Goal: Information Seeking & Learning: Compare options

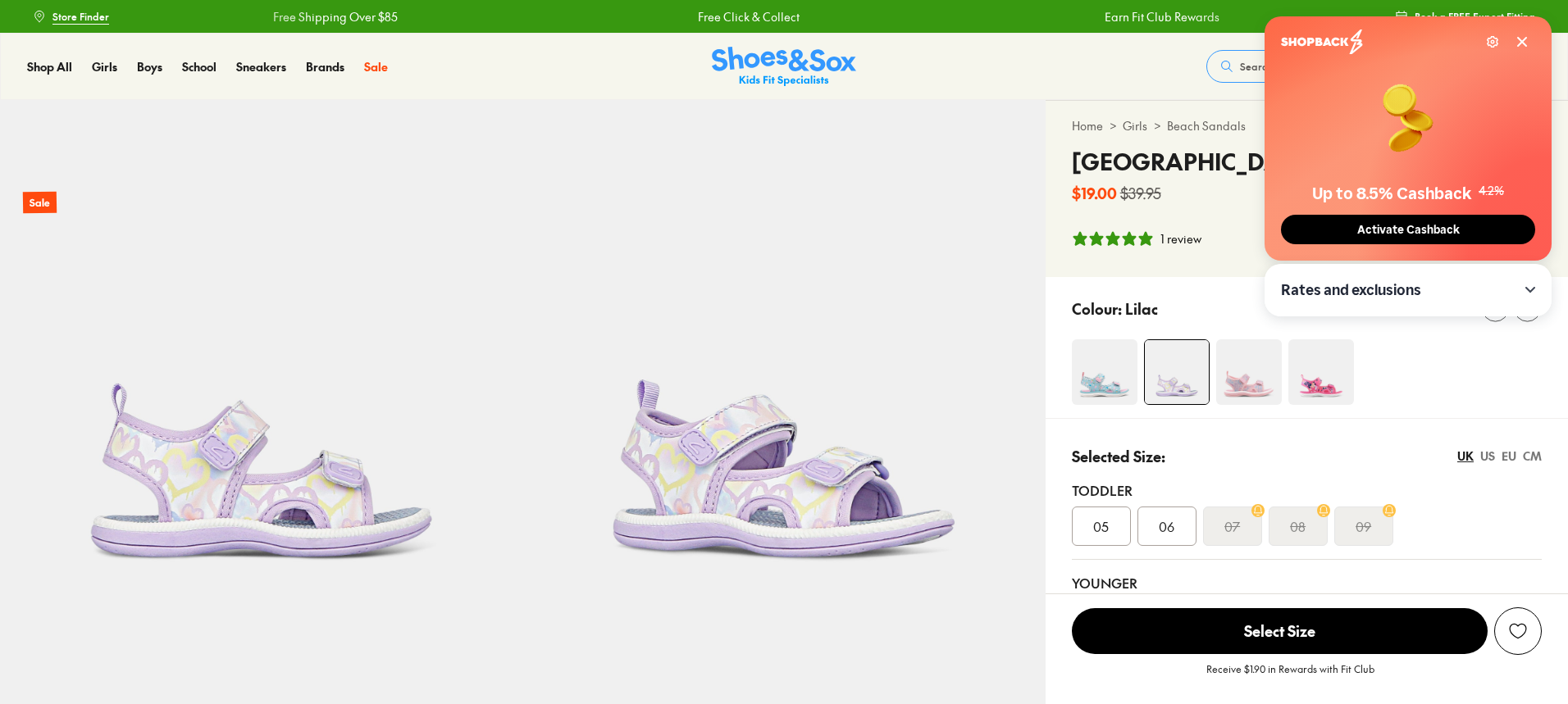
select select "*"
click at [1309, 392] on img at bounding box center [1320, 372] width 65 height 65
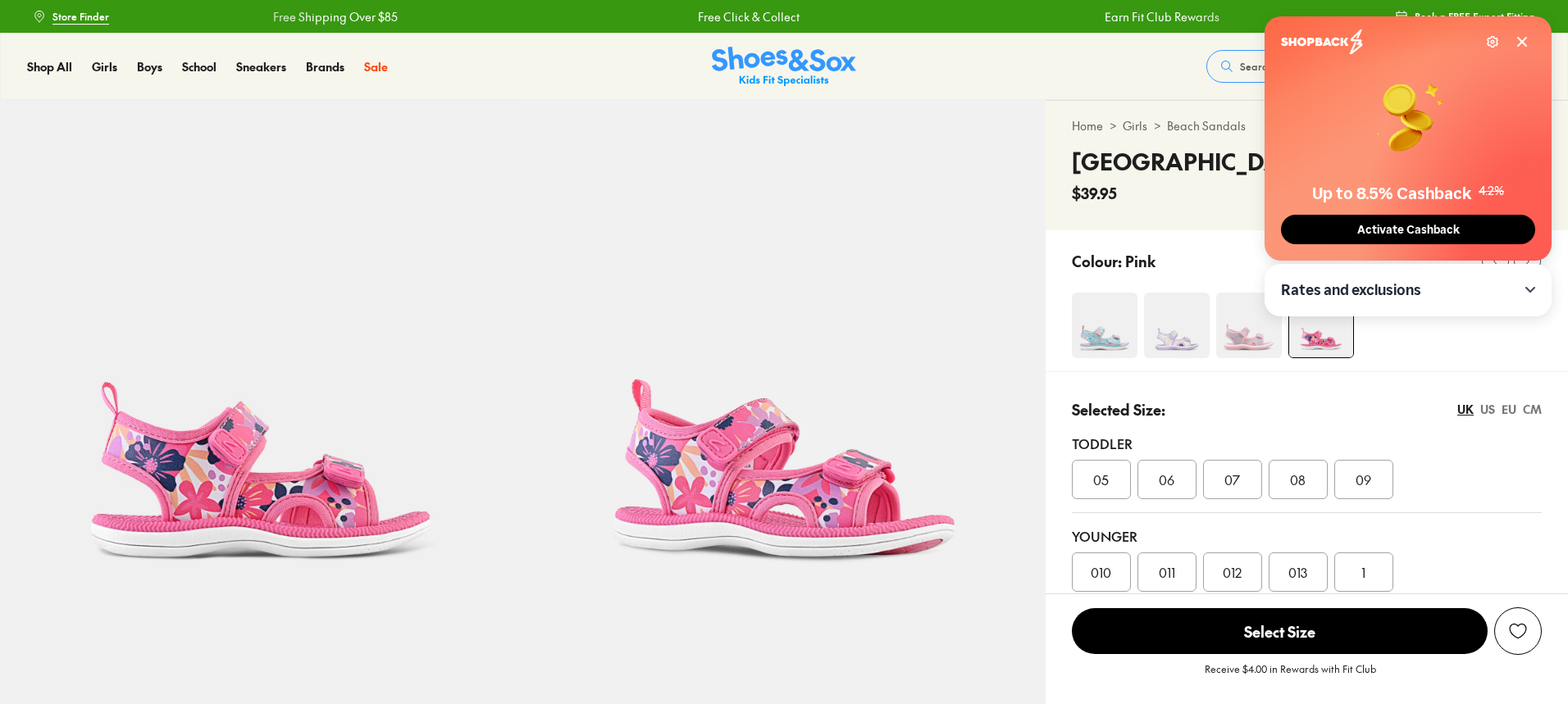
click at [1521, 46] on icon at bounding box center [1521, 42] width 13 height 13
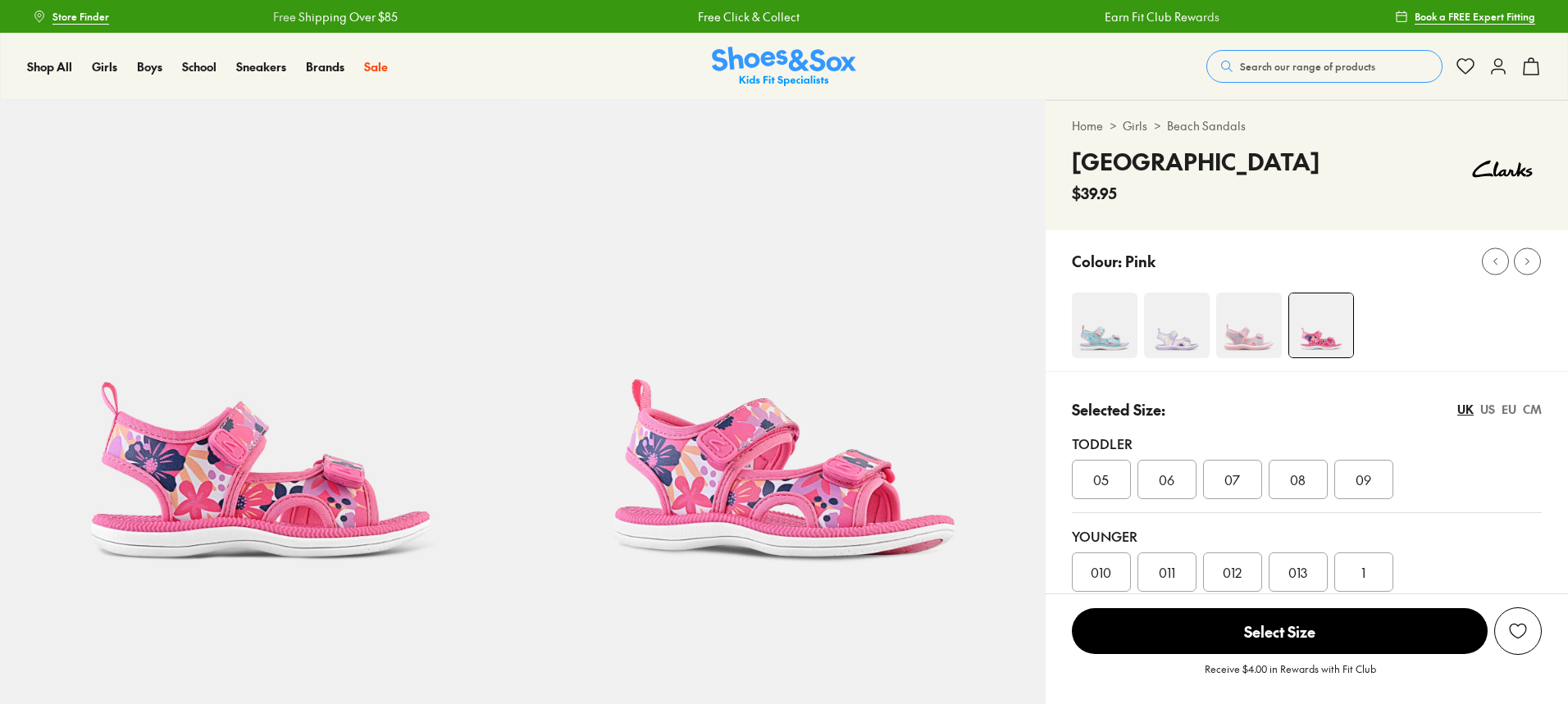
select select "*"
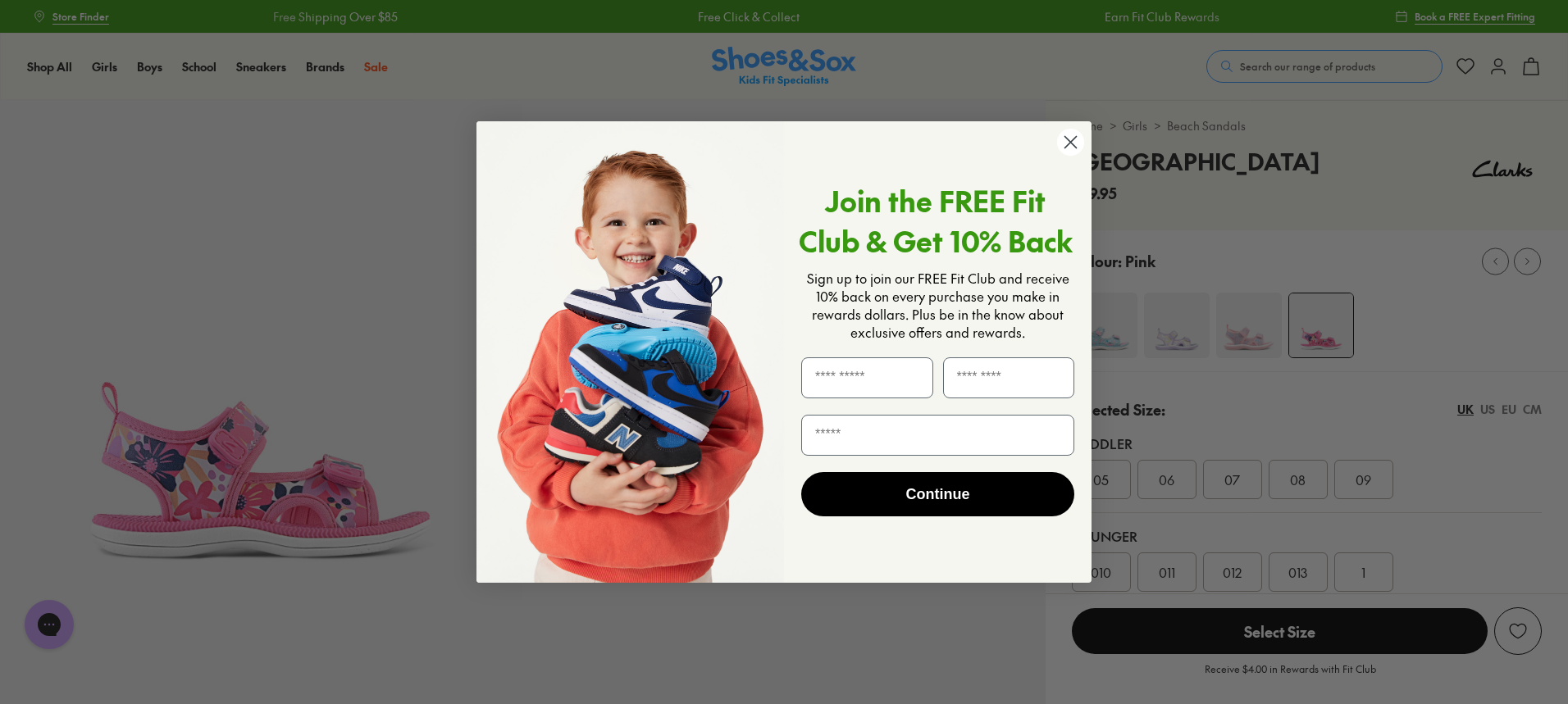
click at [1068, 141] on circle "Close dialog" at bounding box center [1070, 141] width 27 height 27
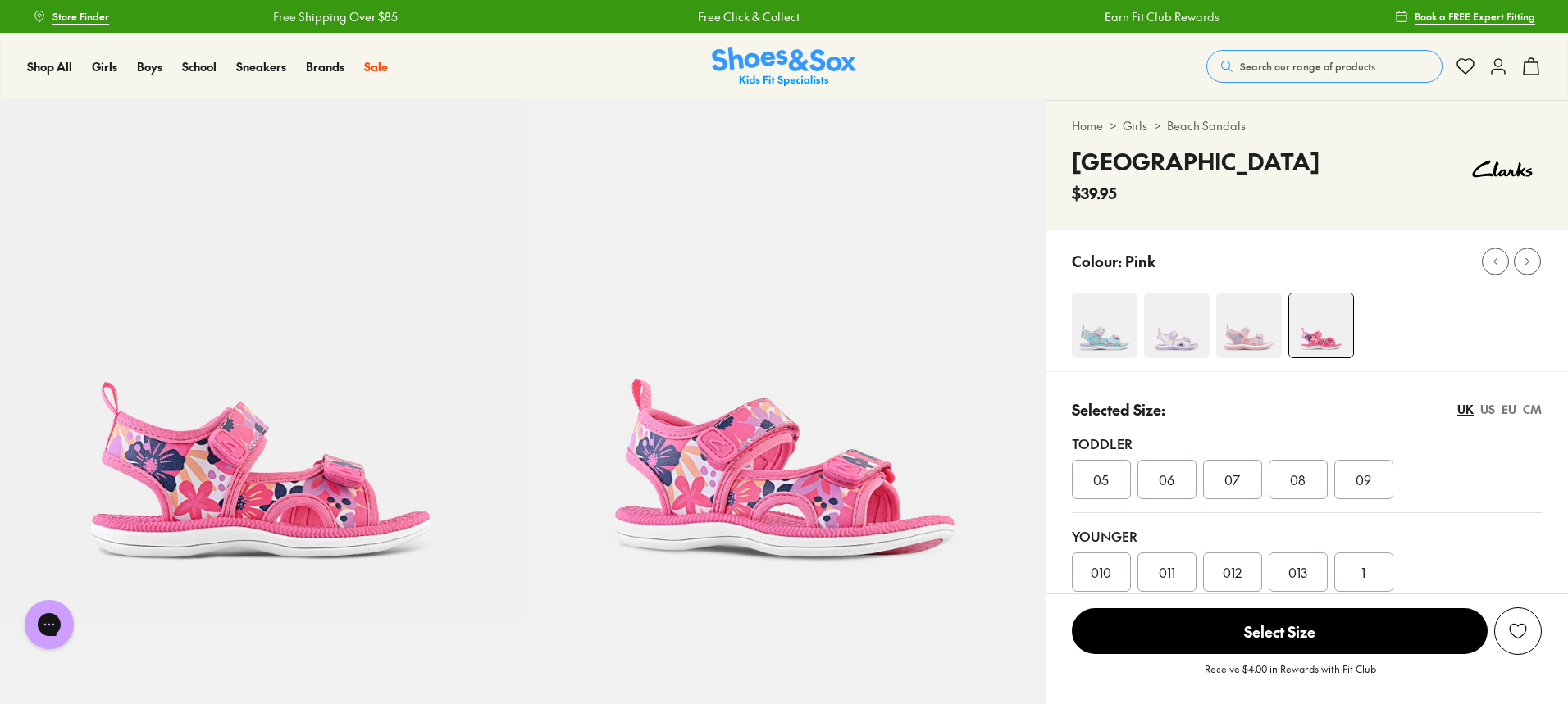
click at [1235, 334] on img at bounding box center [1249, 325] width 65 height 65
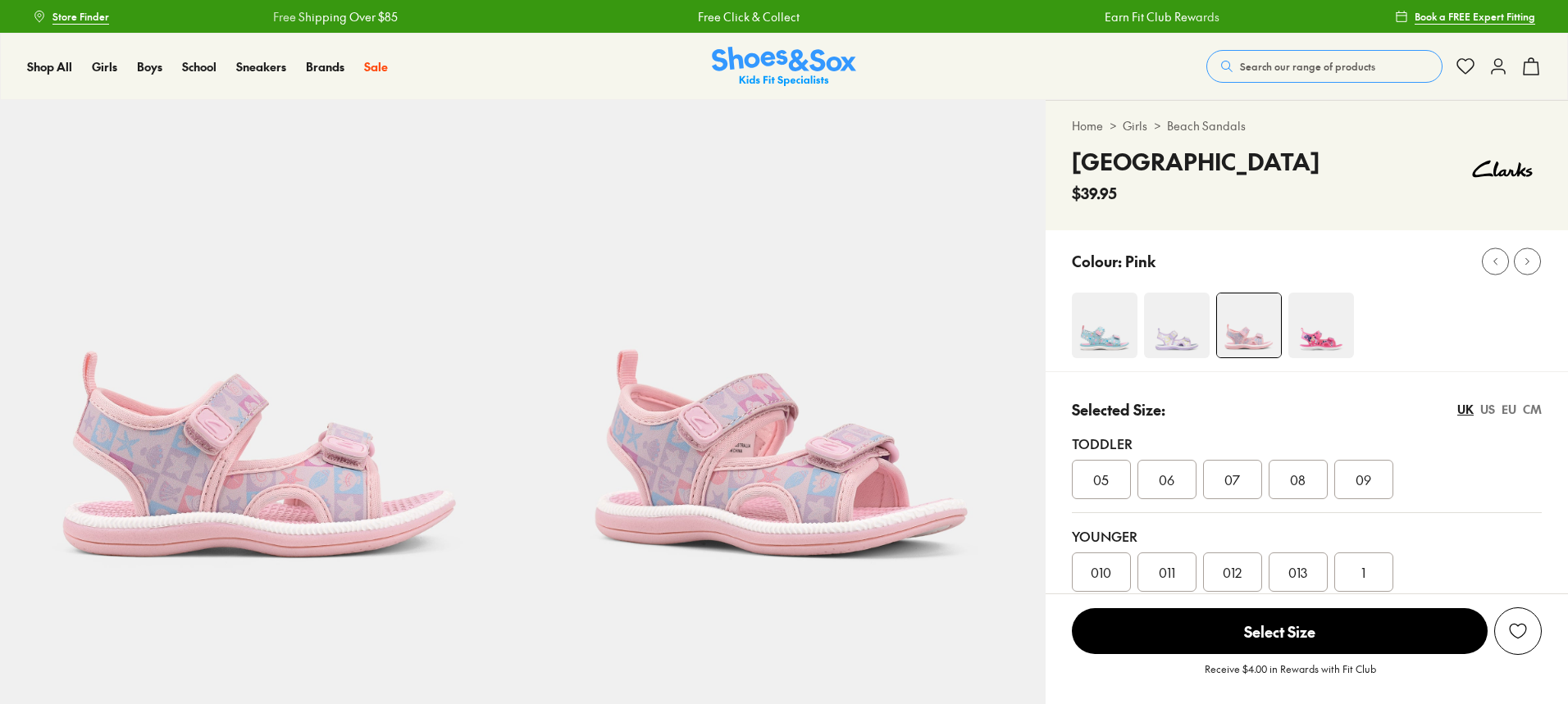
click at [1161, 332] on img at bounding box center [1176, 325] width 65 height 65
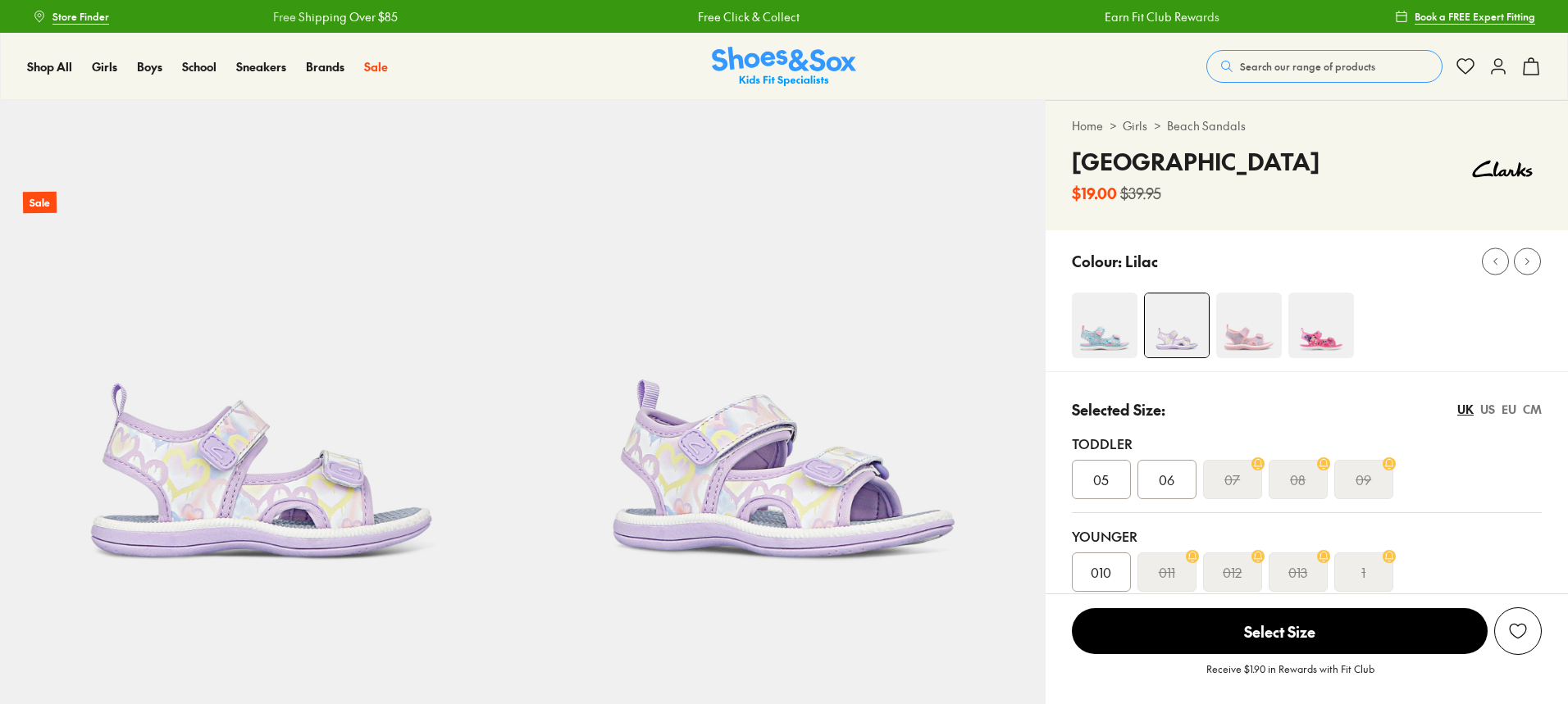
select select "*"
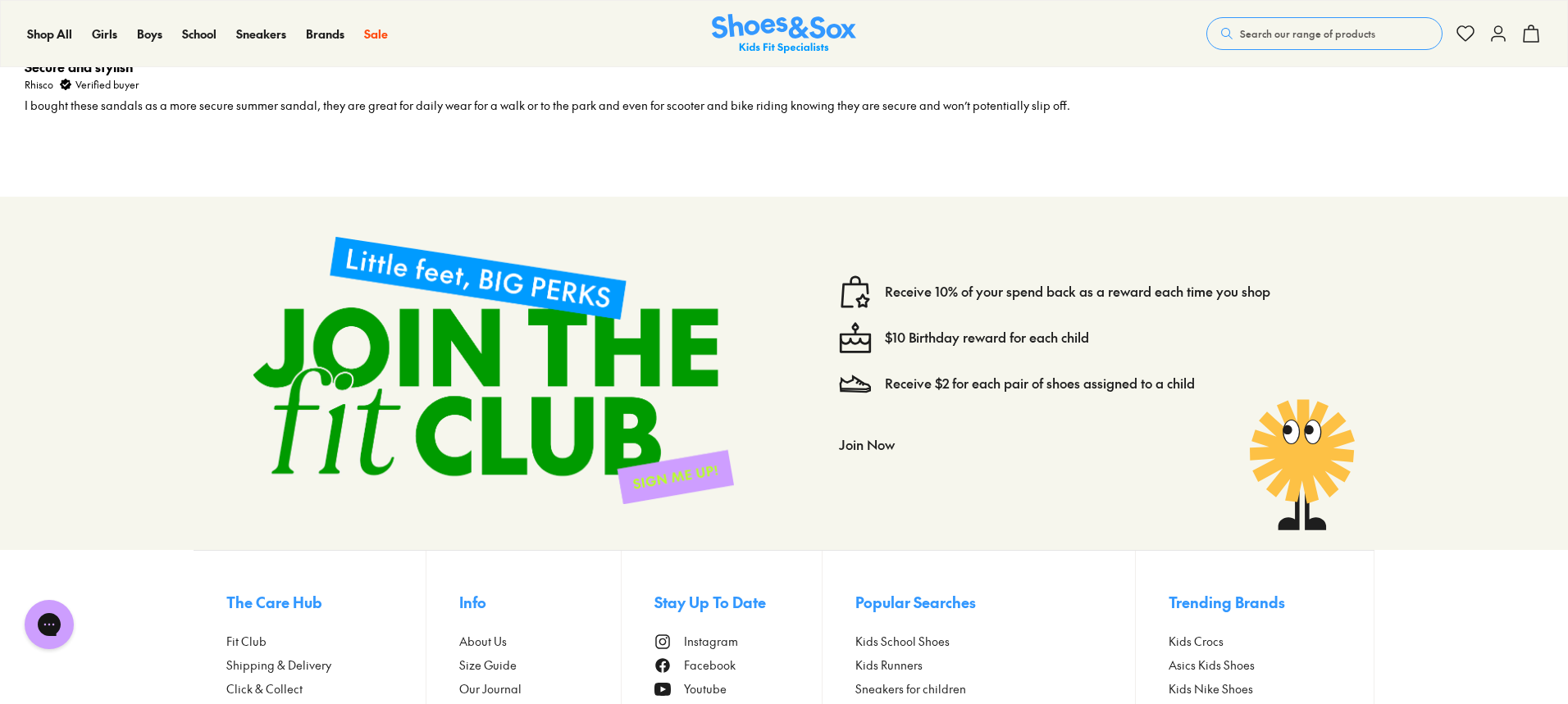
scroll to position [2992, 0]
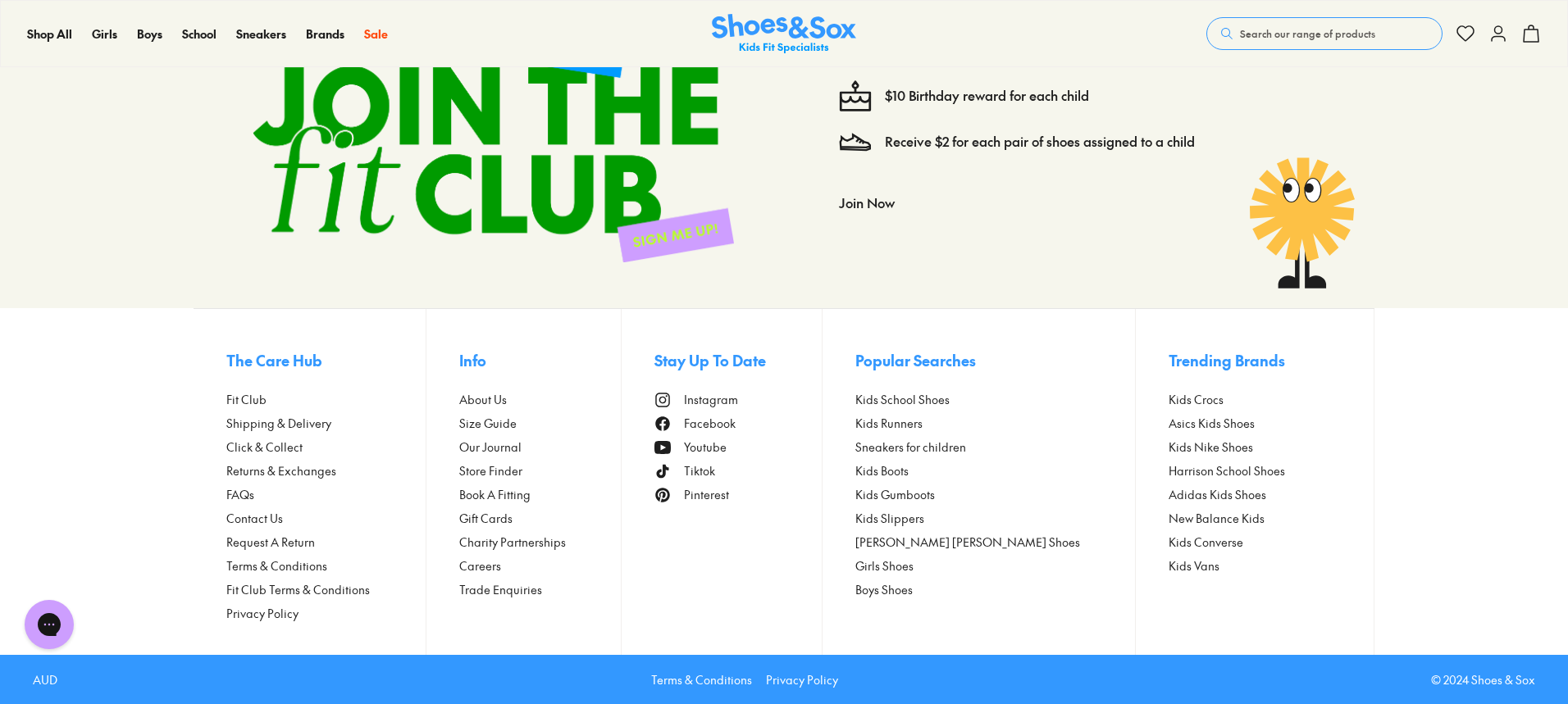
click at [514, 473] on span "Store Finder" at bounding box center [490, 471] width 63 height 18
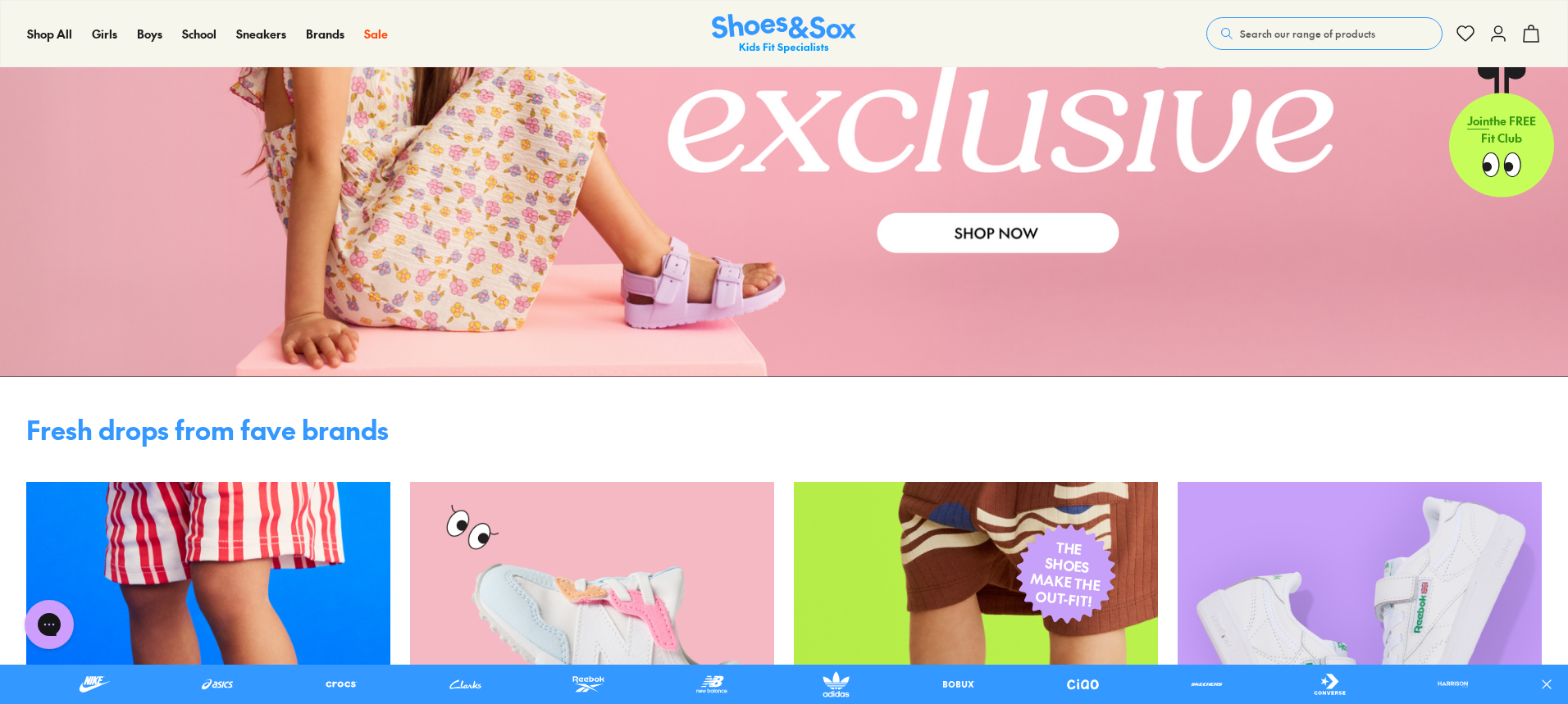
scroll to position [82, 0]
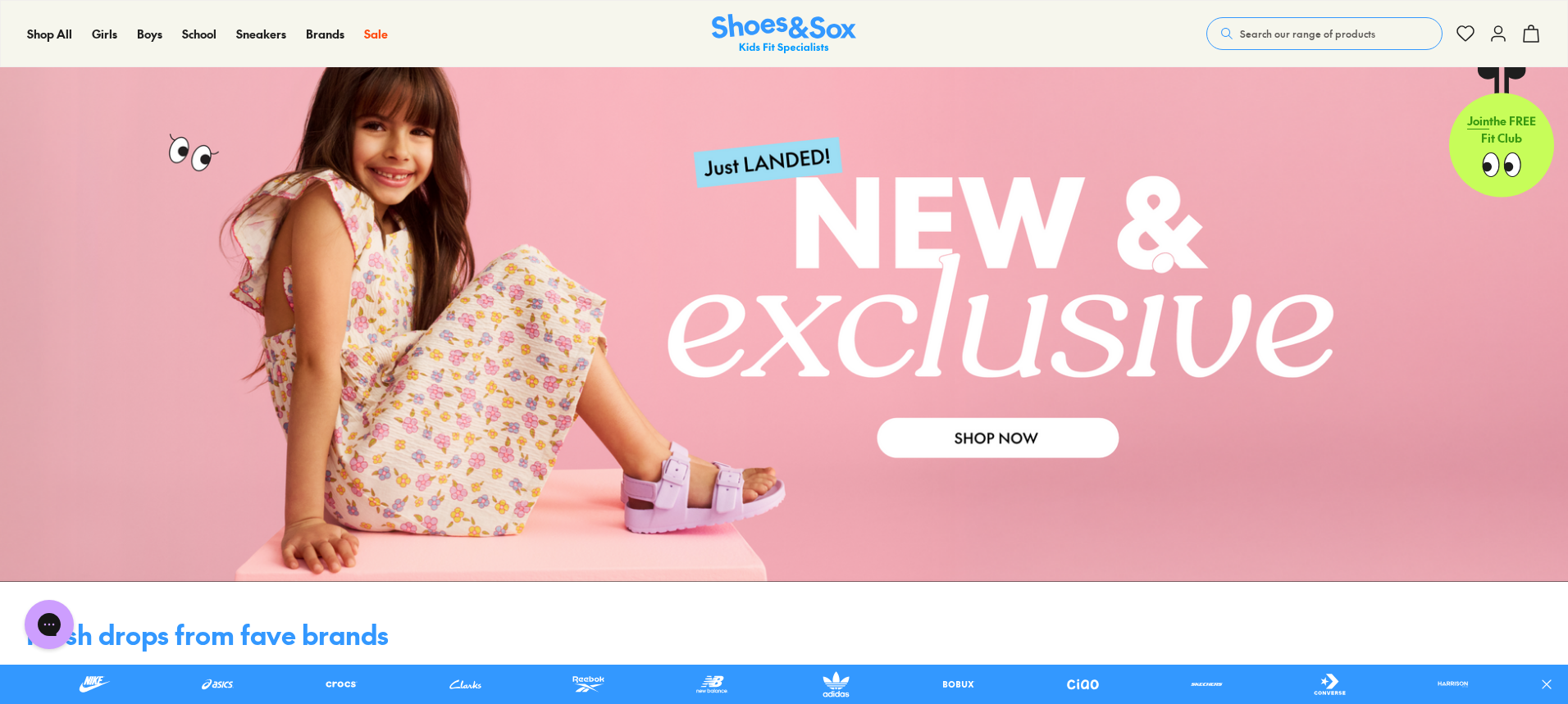
click at [968, 431] on link at bounding box center [784, 299] width 1568 height 564
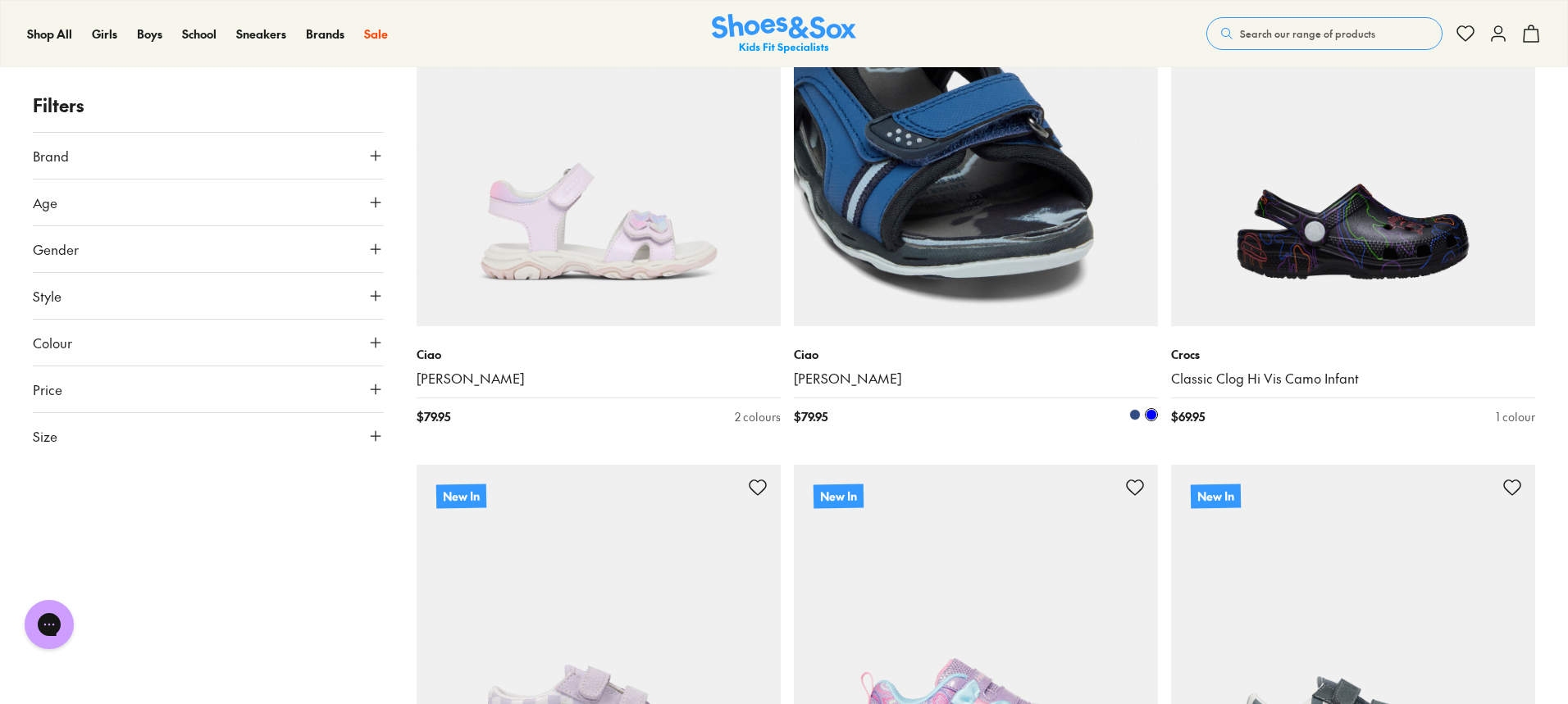
scroll to position [4589, 0]
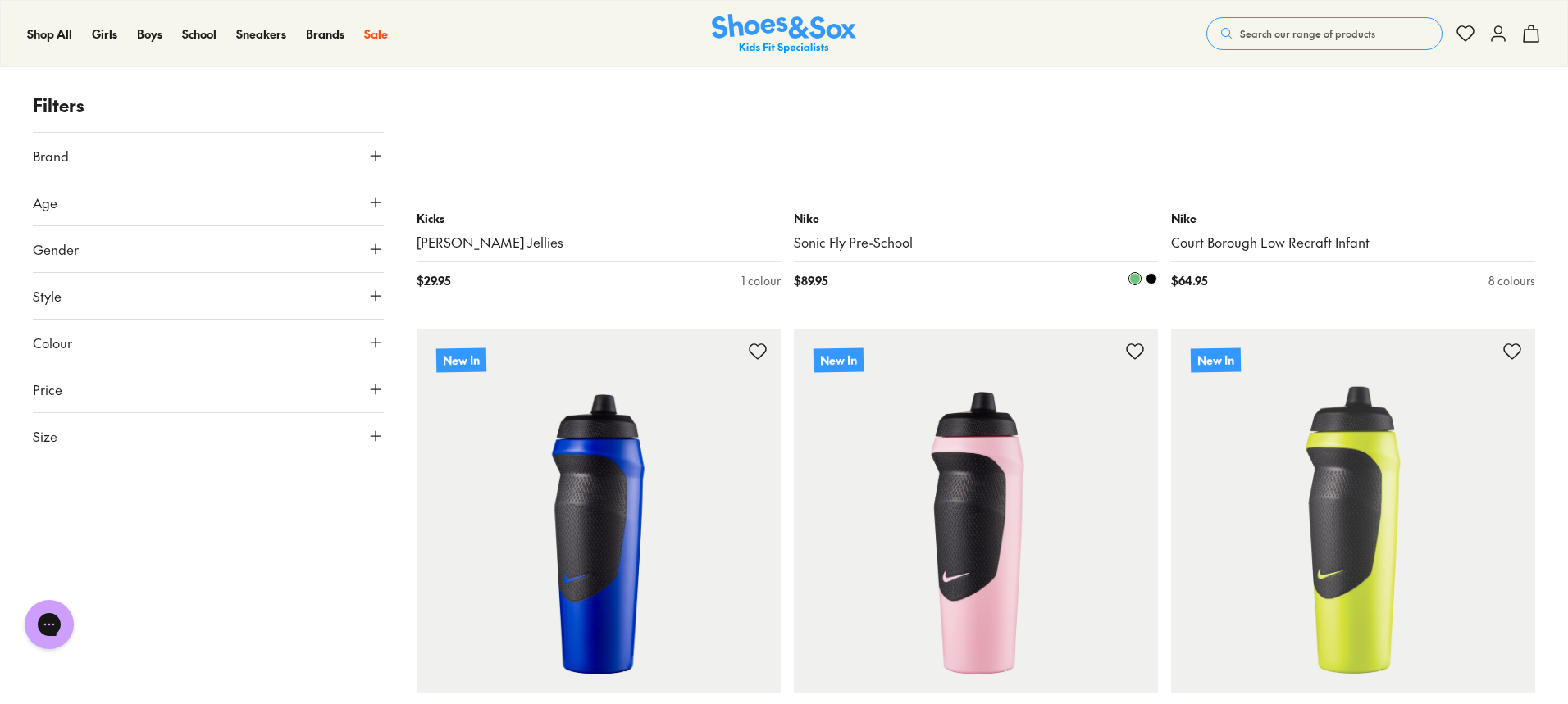
scroll to position [7293, 0]
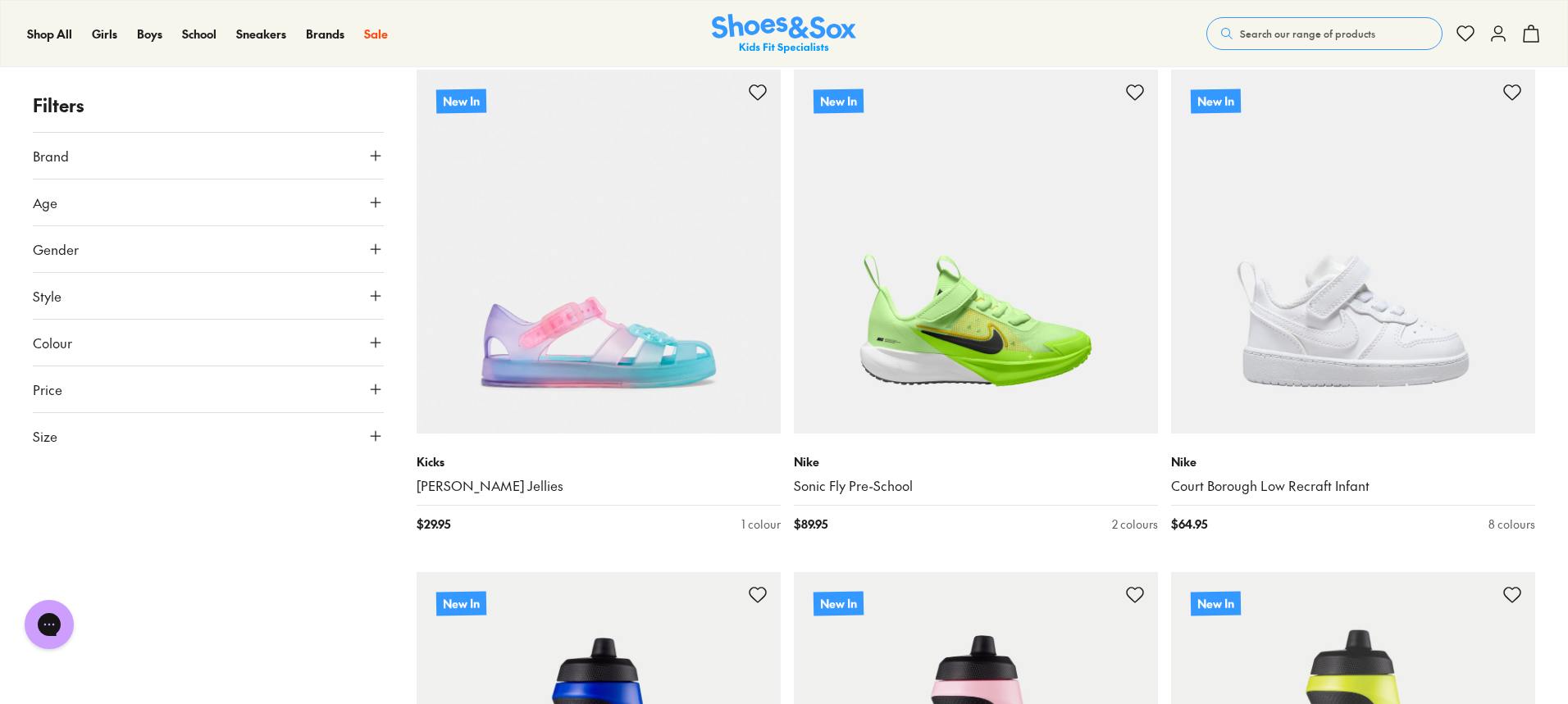
click at [376, 155] on use at bounding box center [375, 155] width 10 height 10
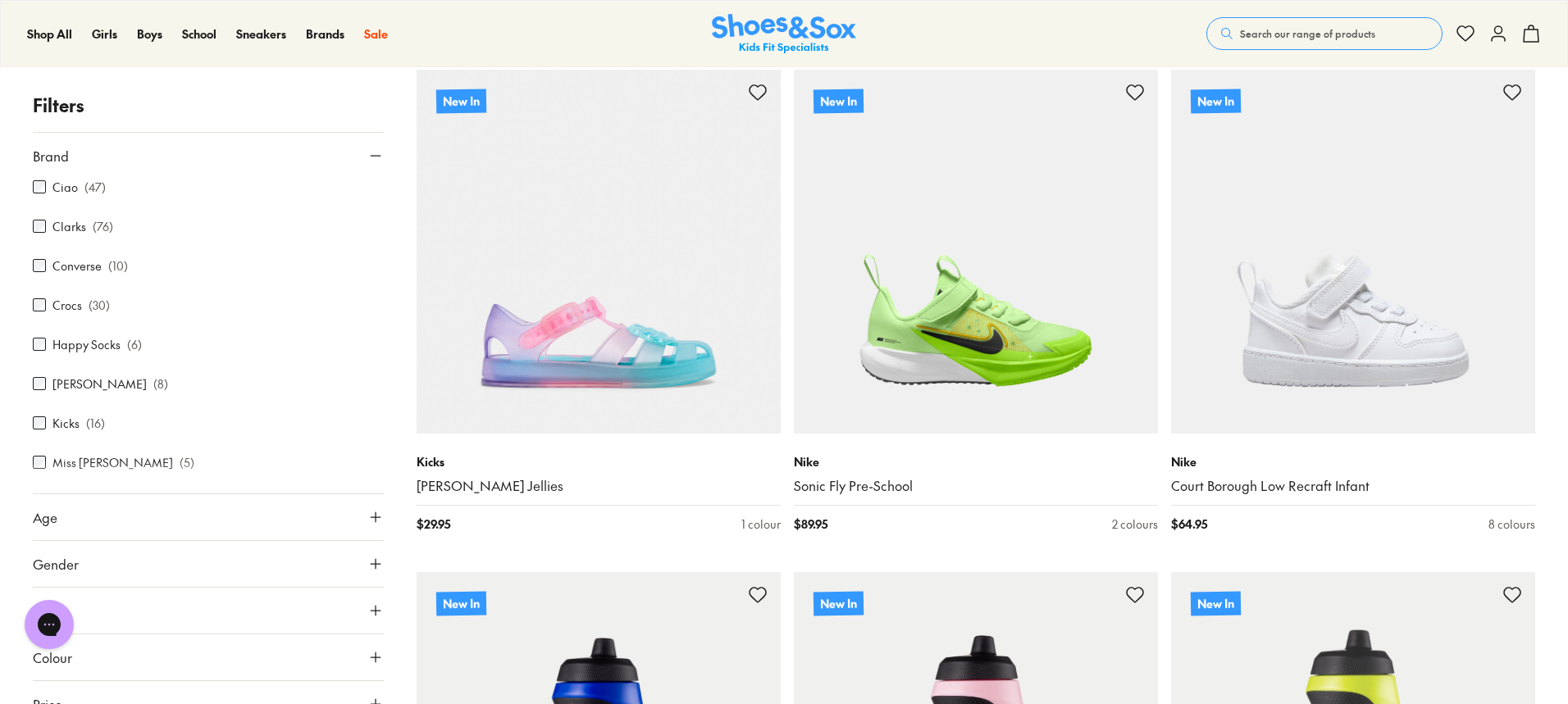
scroll to position [246, 0]
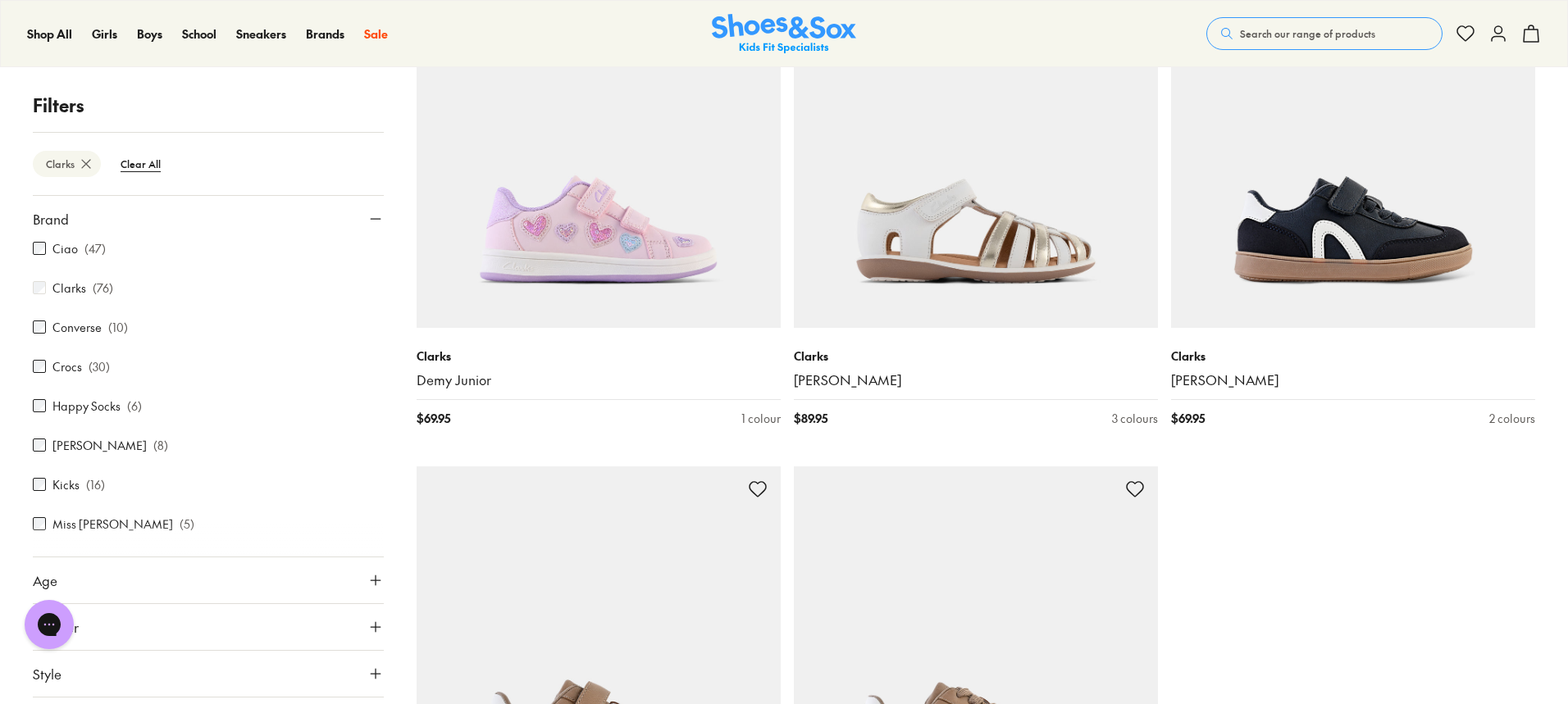
scroll to position [4917, 0]
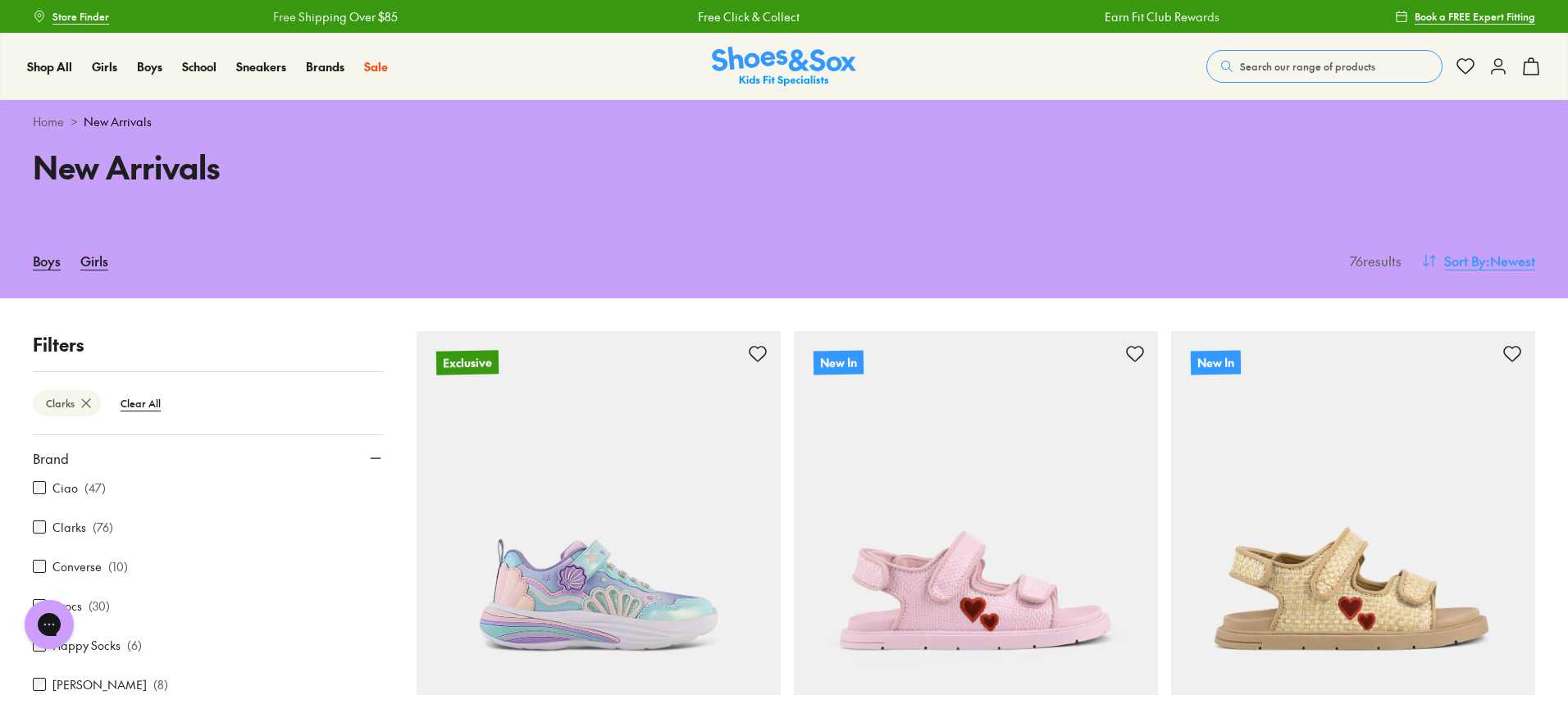
click at [1469, 262] on span "Sort By" at bounding box center [1465, 260] width 42 height 20
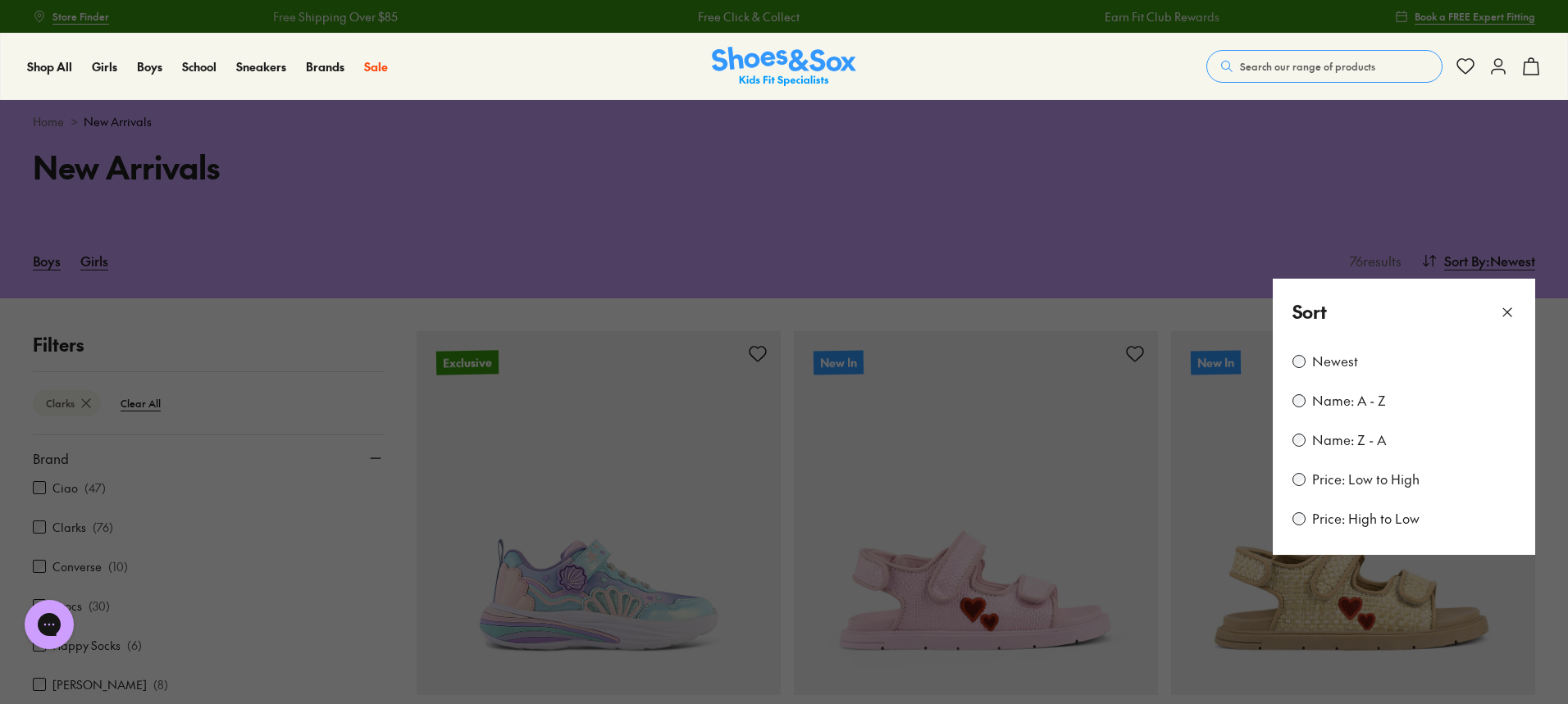
click at [1348, 479] on label "Price: Low to High" at bounding box center [1365, 479] width 107 height 18
click at [1507, 311] on icon at bounding box center [1508, 312] width 17 height 17
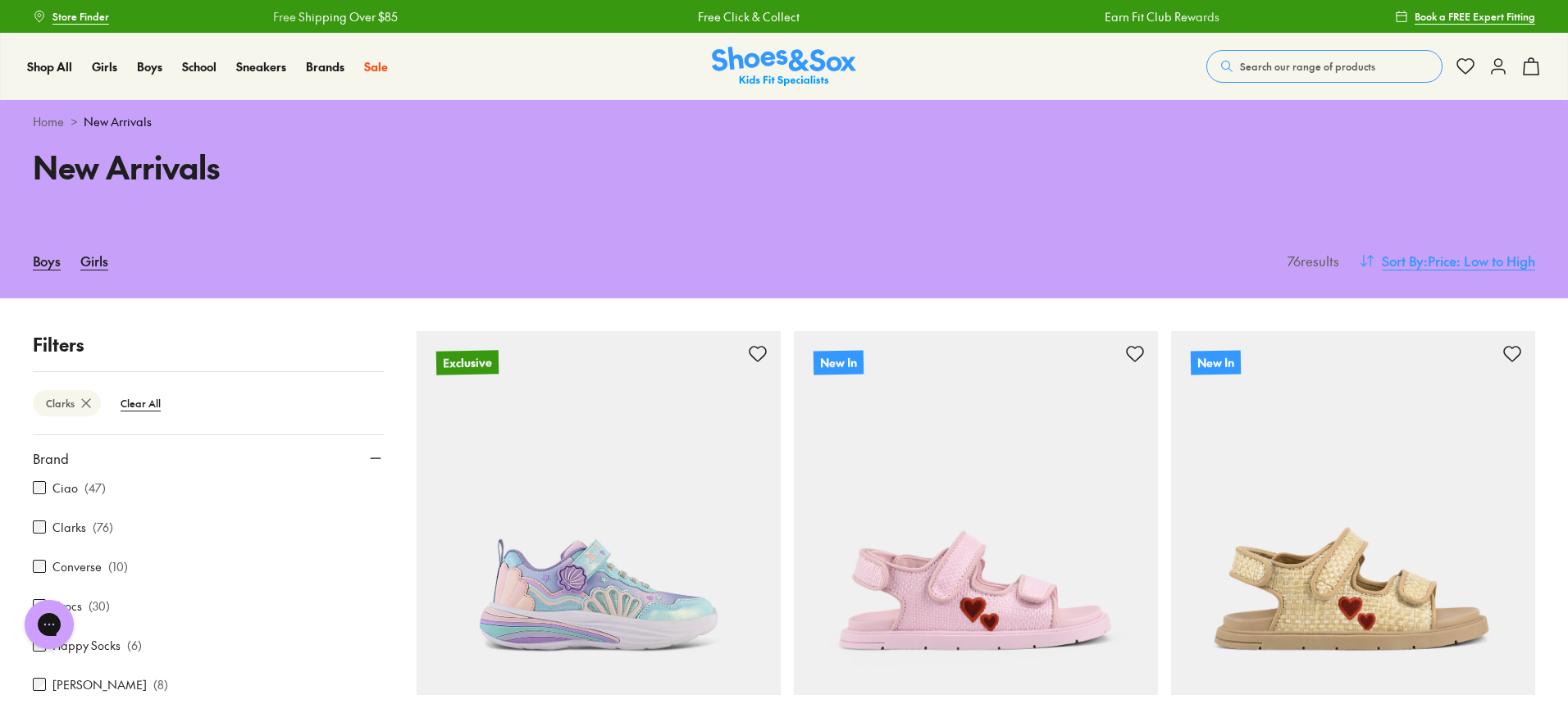
click at [1416, 258] on span "Sort By" at bounding box center [1402, 260] width 42 height 20
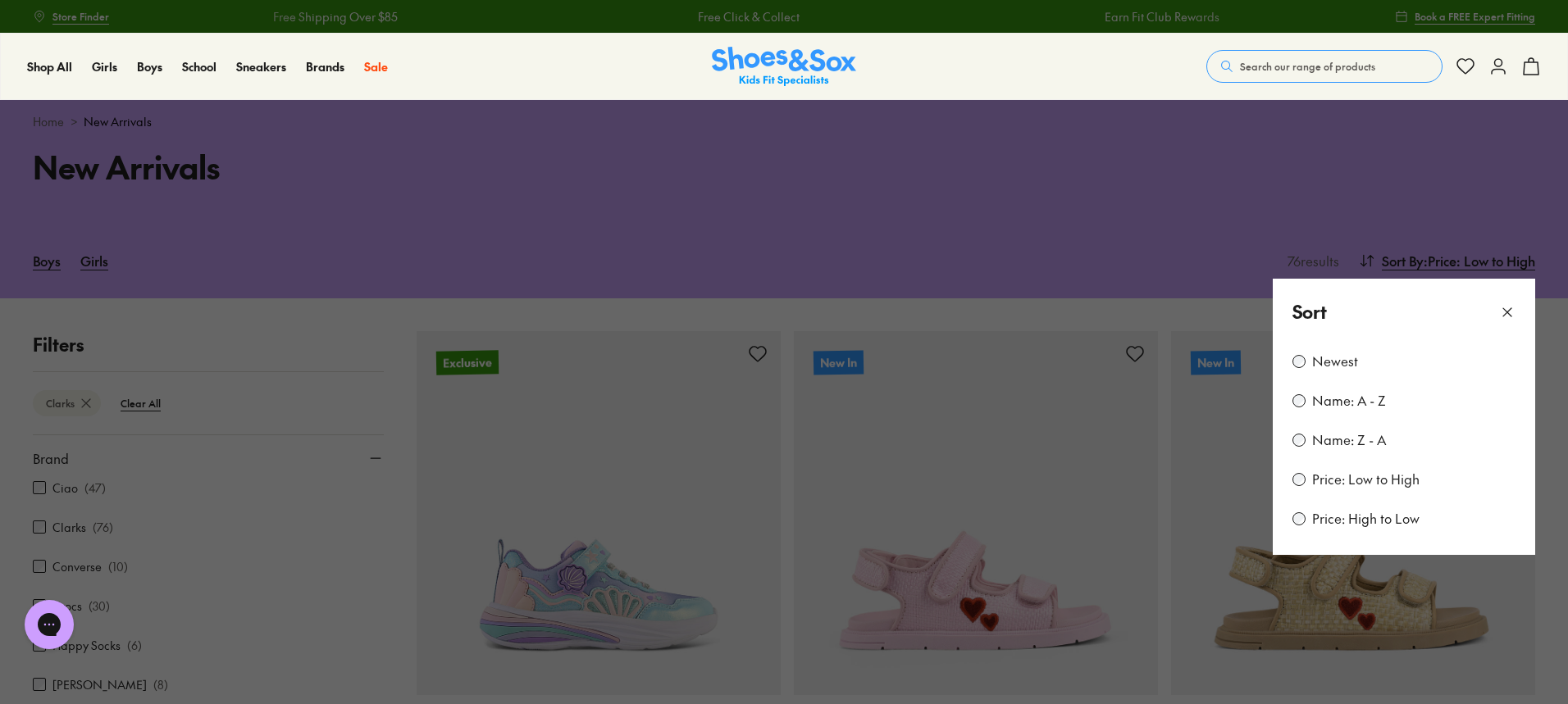
click at [1318, 478] on label "Price: Low to High" at bounding box center [1365, 479] width 107 height 18
click at [1460, 472] on div "Price: Low to High" at bounding box center [1404, 479] width 223 height 20
click at [1305, 313] on p "Sort" at bounding box center [1309, 312] width 34 height 27
click at [1508, 311] on use at bounding box center [1507, 312] width 8 height 8
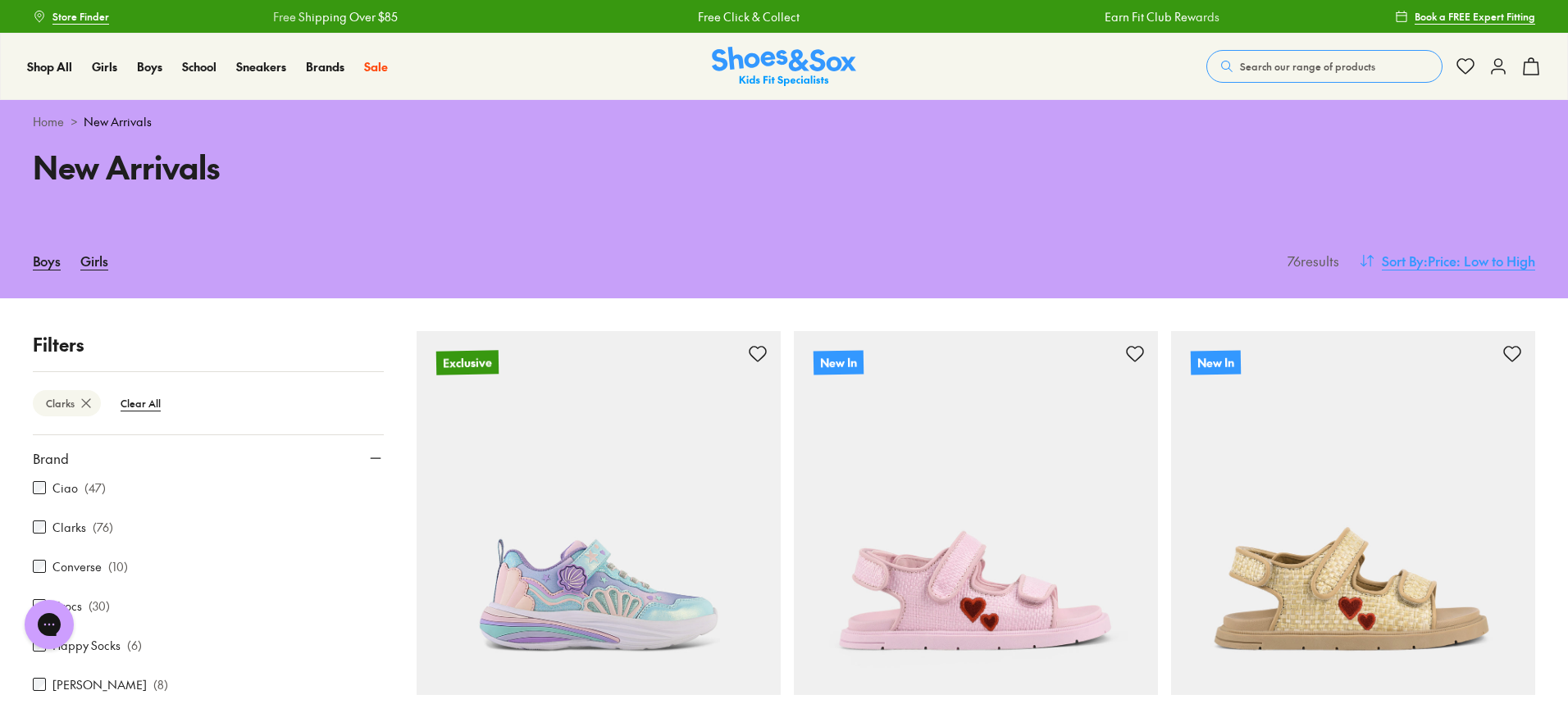
click at [1437, 259] on span ": Price: Low to High" at bounding box center [1480, 260] width 112 height 20
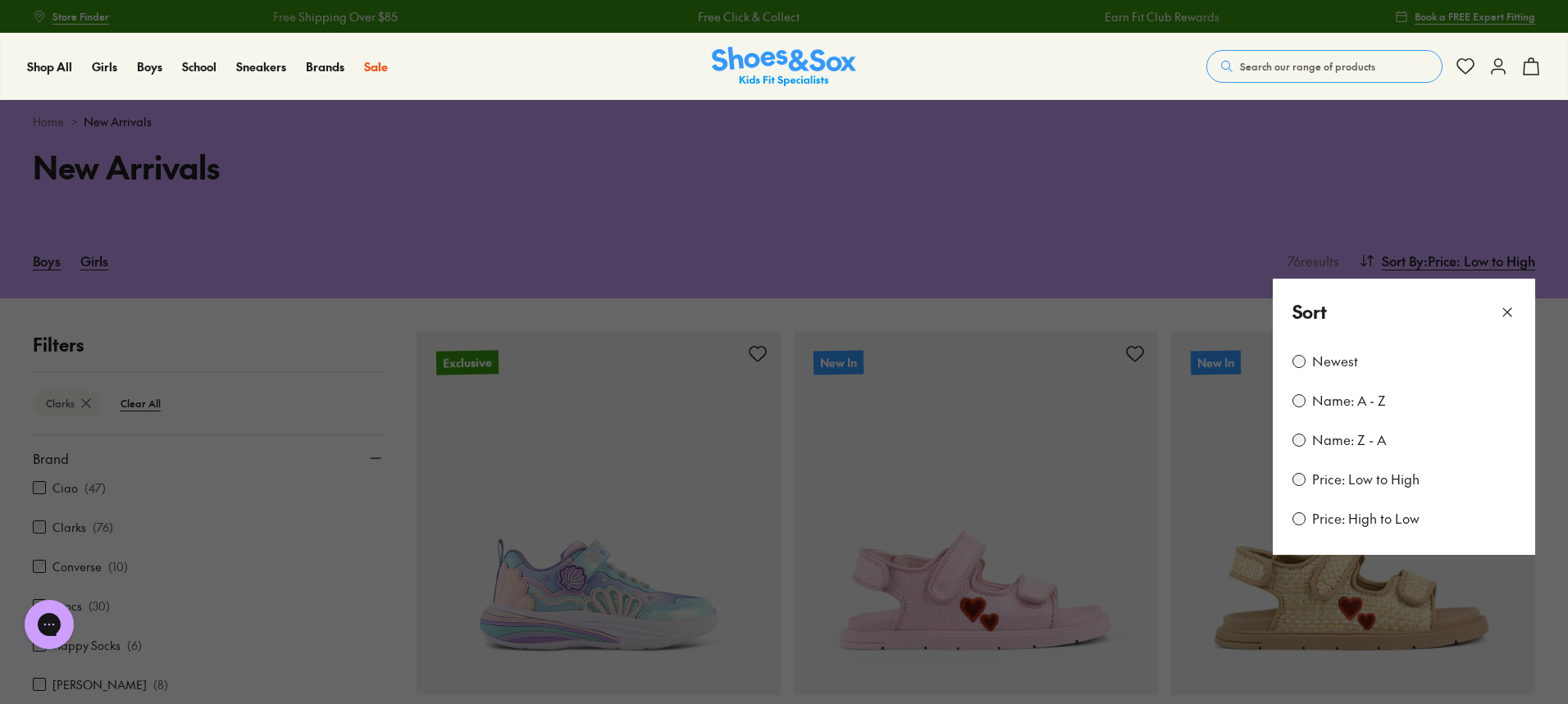
click at [1352, 429] on div "Newest Name: A - Z Name: Z - A Price: Low to High Price: High to Low" at bounding box center [1403, 450] width 262 height 210
click at [1347, 438] on label "Name: Z - A" at bounding box center [1348, 439] width 74 height 18
click at [1327, 474] on label "Price: Low to High" at bounding box center [1365, 479] width 107 height 18
click at [1507, 313] on use at bounding box center [1507, 312] width 8 height 8
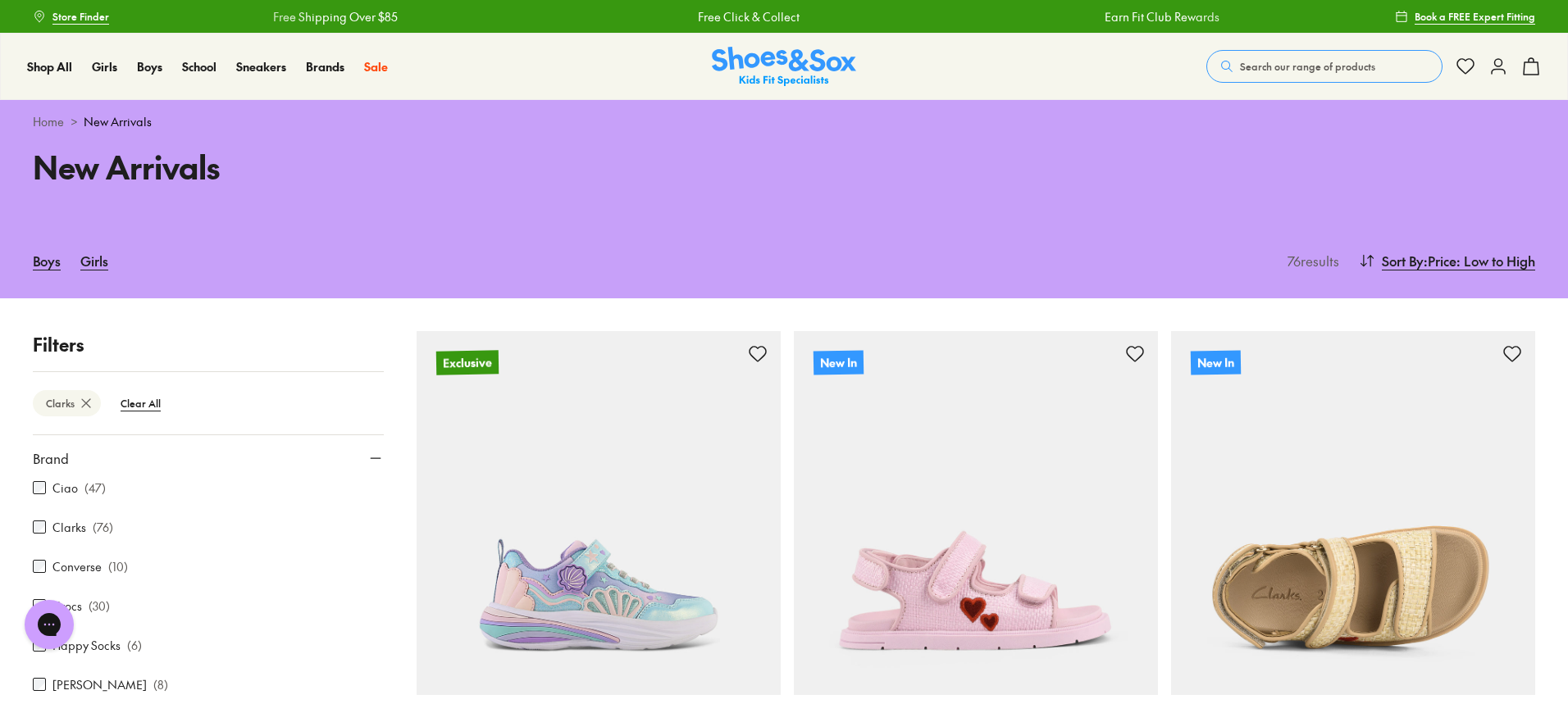
click at [1492, 385] on img at bounding box center [1352, 512] width 364 height 364
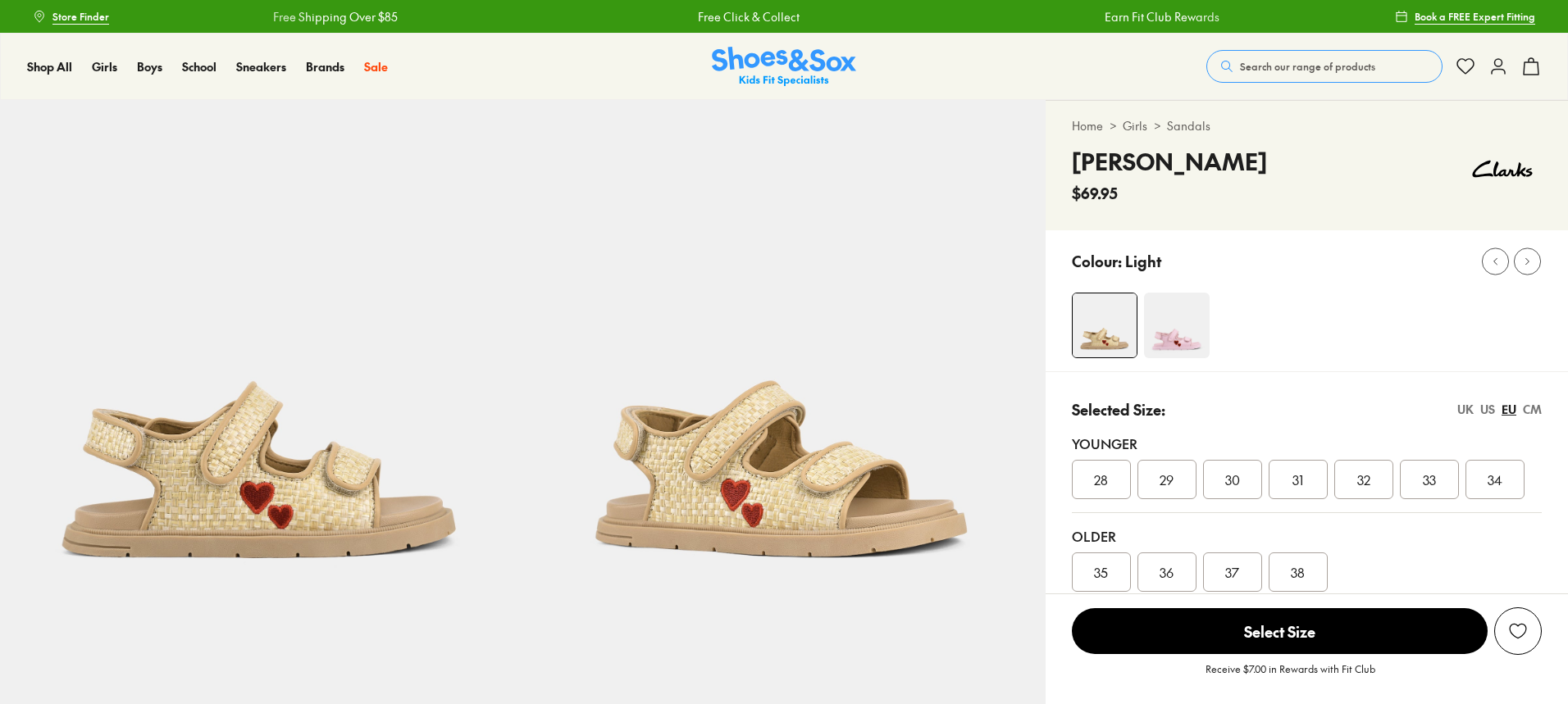
select select "*"
click at [1189, 320] on img at bounding box center [1176, 325] width 65 height 65
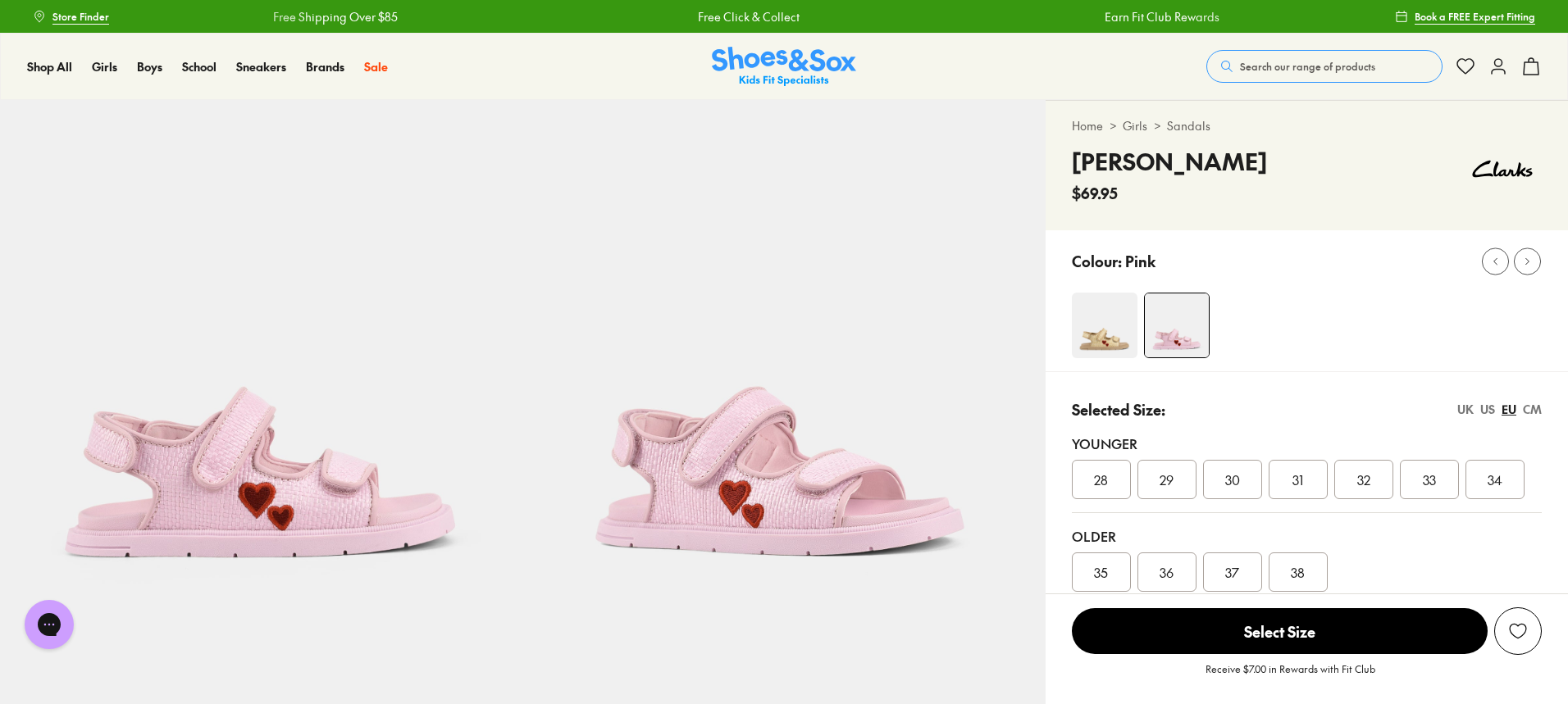
select select "*"
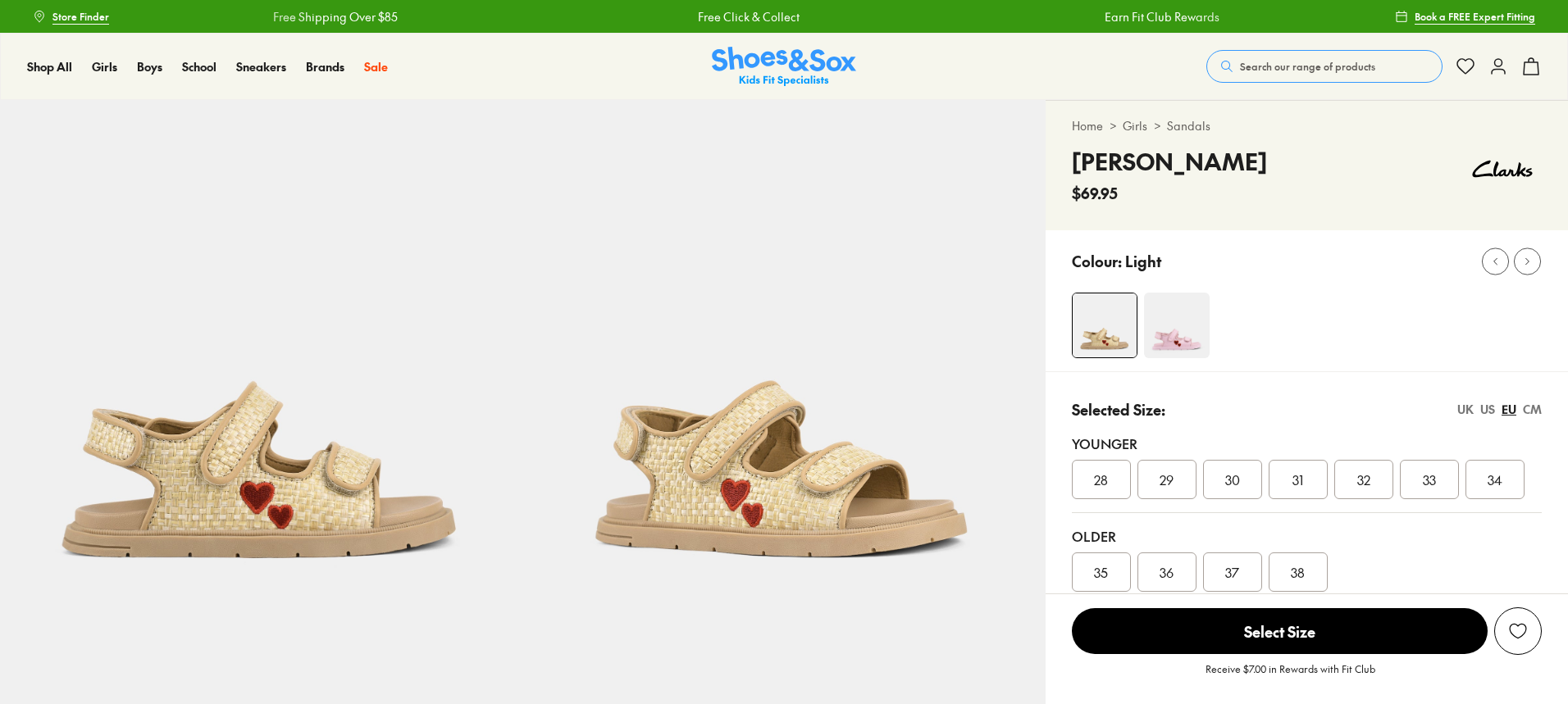
select select "*"
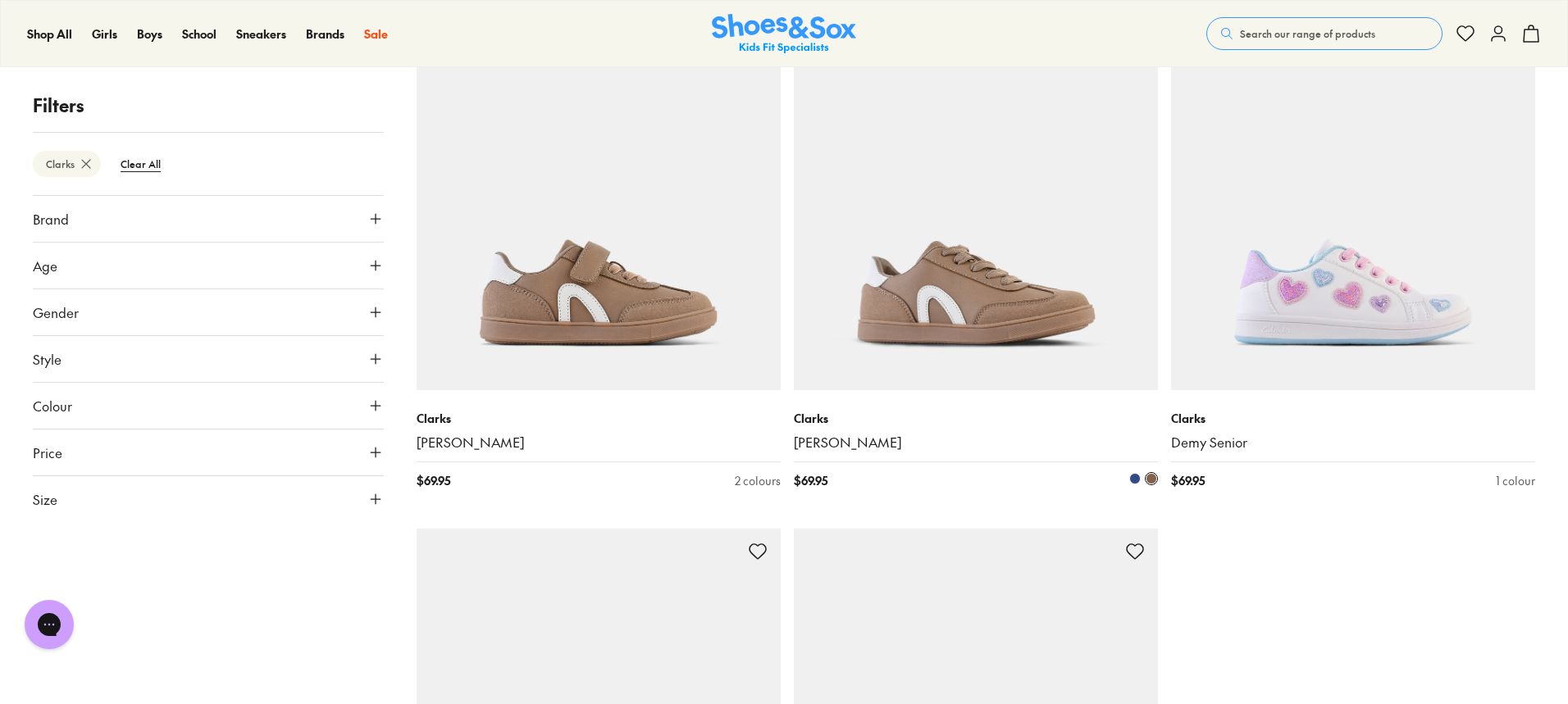
scroll to position [4834, 0]
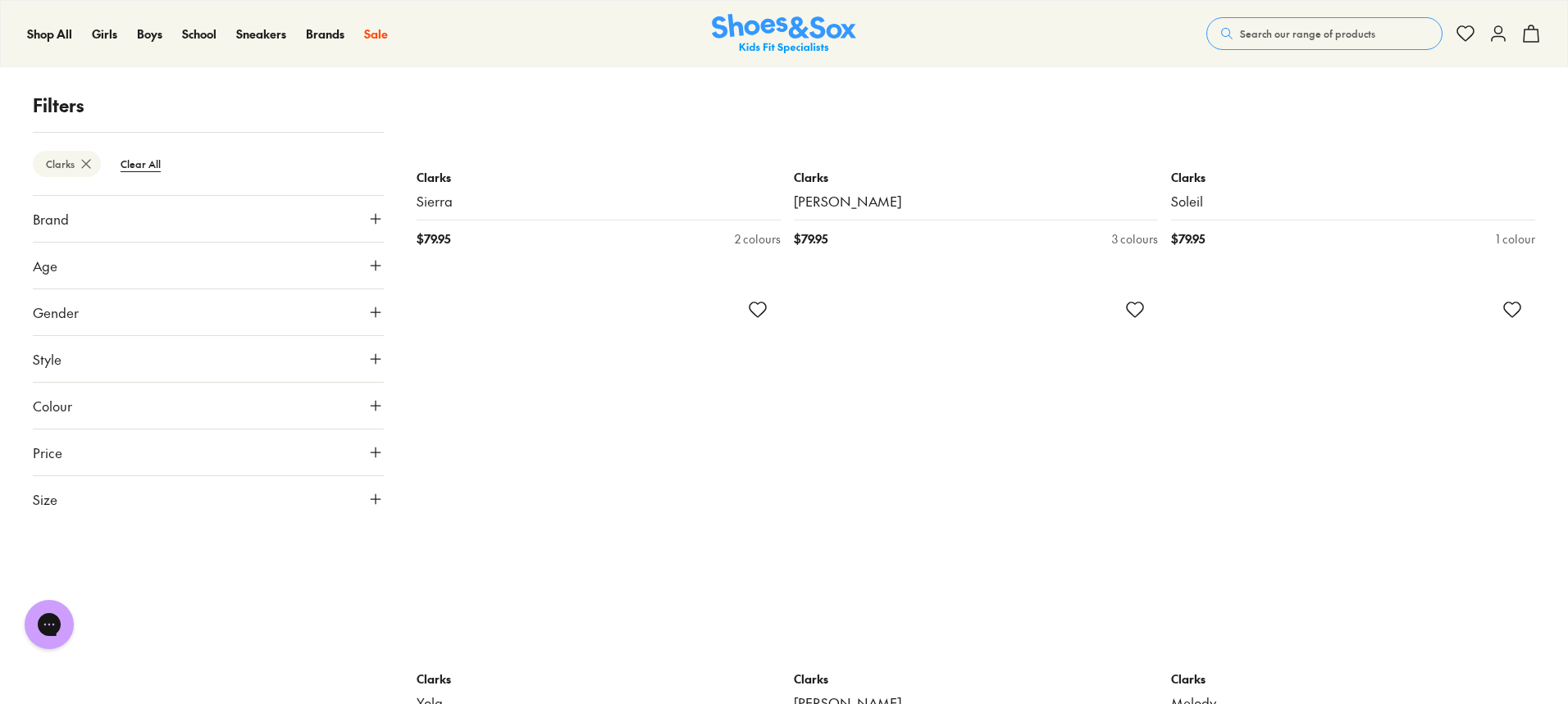
scroll to position [10325, 0]
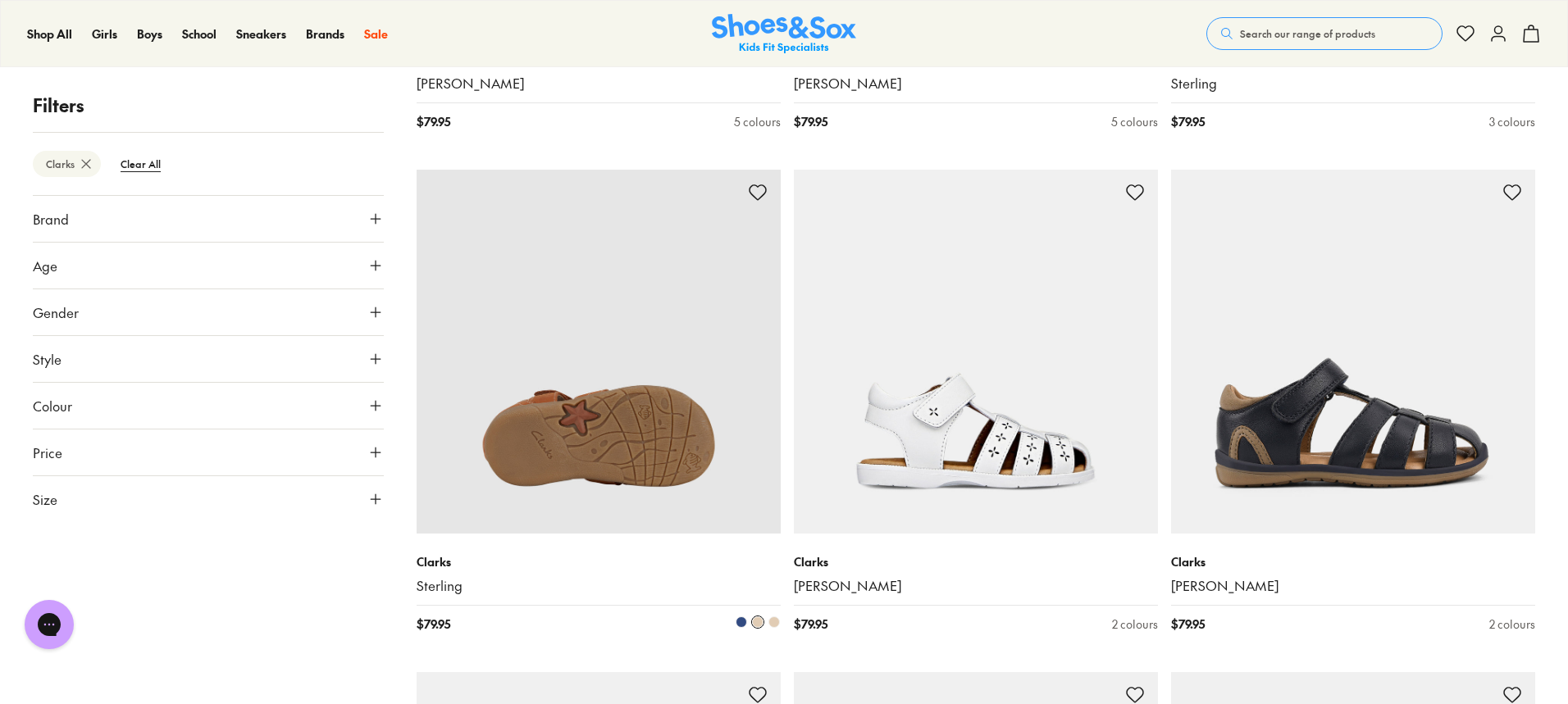
scroll to position [11226, 0]
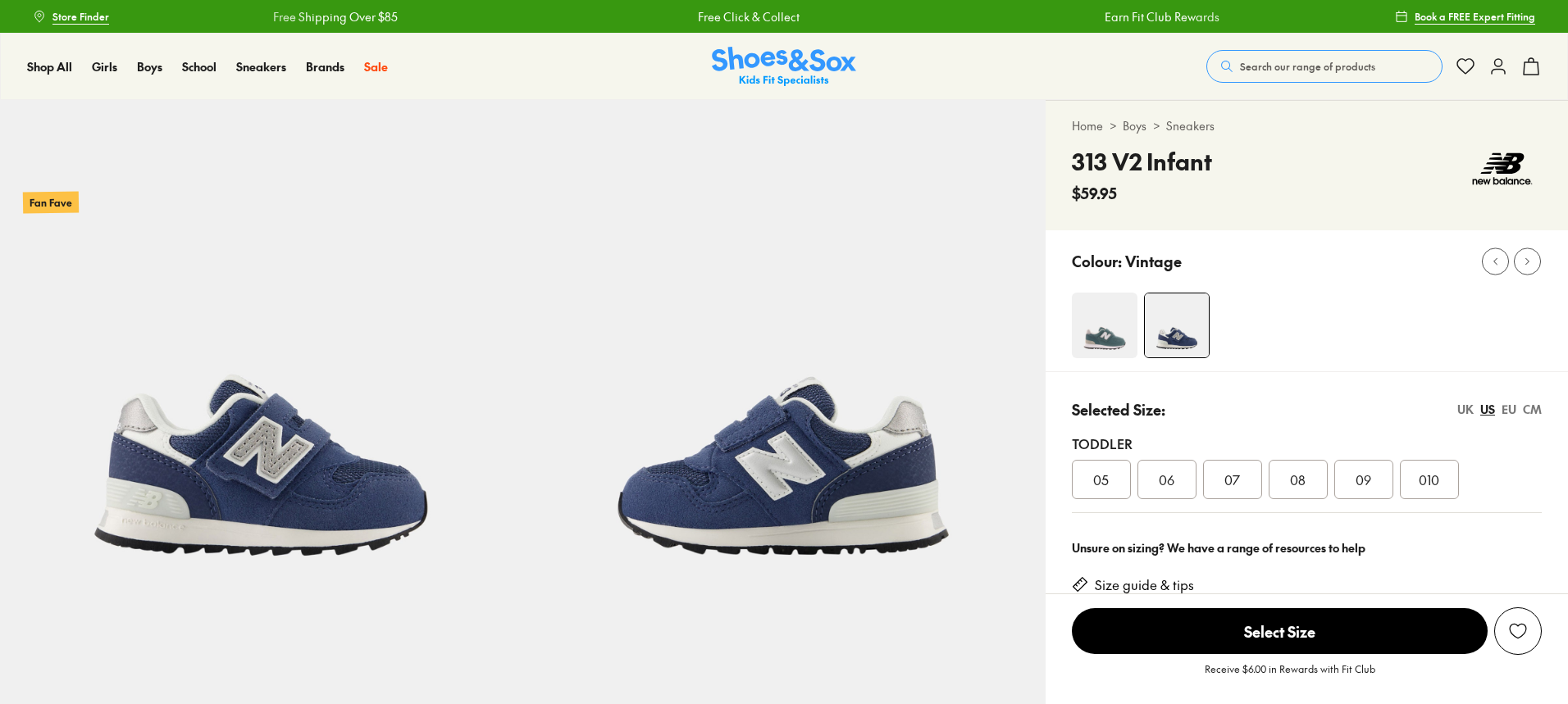
select select "*"
